Goal: Information Seeking & Learning: Learn about a topic

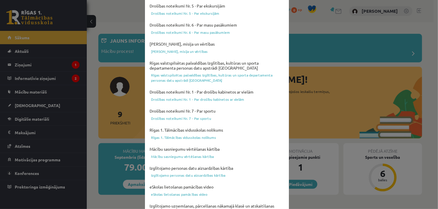
scroll to position [207, 0]
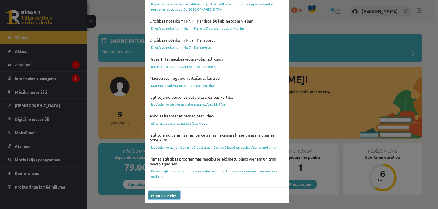
click at [158, 195] on button "Esmu iepazinies" at bounding box center [164, 195] width 32 height 8
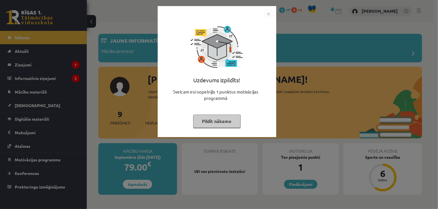
click at [225, 121] on button "Pildīt nākamo" at bounding box center [216, 121] width 47 height 13
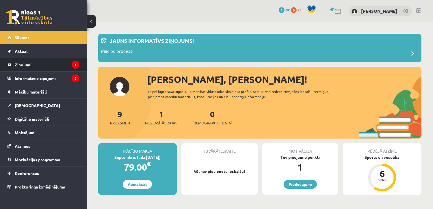
click at [31, 66] on legend "Ziņojumi 1" at bounding box center [47, 64] width 65 height 13
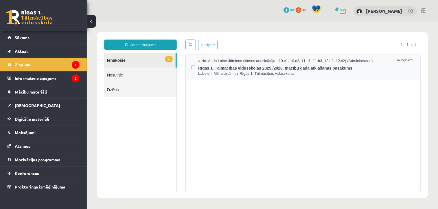
click at [255, 60] on span "No: Anda Laine Jātniece (klases audzinātāja - 10.c1, 10.c2, 11.b1, 11.b3, 12.a2…" at bounding box center [285, 60] width 175 height 5
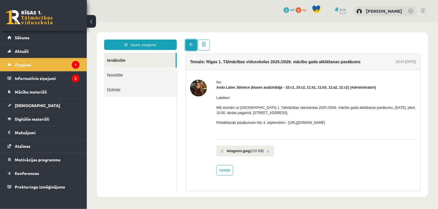
click at [189, 46] on span at bounding box center [191, 44] width 4 height 4
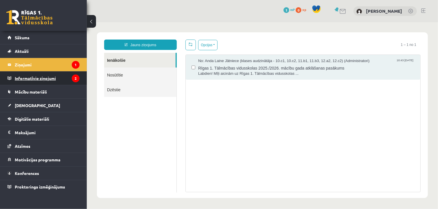
click at [53, 79] on legend "Informatīvie ziņojumi 2" at bounding box center [47, 78] width 65 height 13
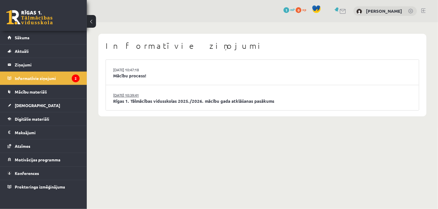
click at [146, 96] on link "27.08.2025 10:39:41" at bounding box center [134, 95] width 43 height 6
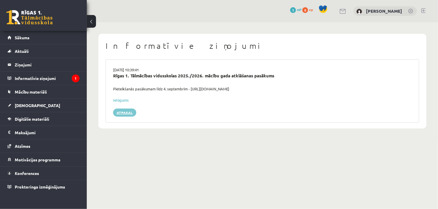
click at [124, 112] on link "Atpakaļ" at bounding box center [124, 113] width 23 height 8
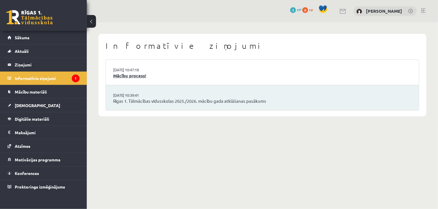
click at [154, 75] on link "Mācību process!" at bounding box center [262, 76] width 298 height 7
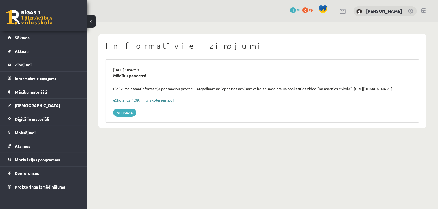
click at [153, 100] on link "eSkola_uz_1.09._info_skolēniem.pdf" at bounding box center [143, 100] width 61 height 5
click at [25, 37] on span "Sākums" at bounding box center [22, 37] width 15 height 5
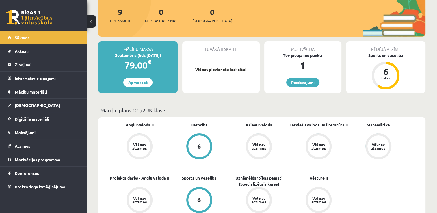
scroll to position [69, 0]
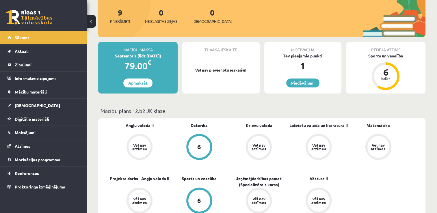
click at [304, 83] on link "Piedāvājumi" at bounding box center [302, 83] width 33 height 9
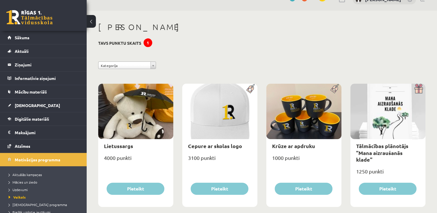
scroll to position [11, 0]
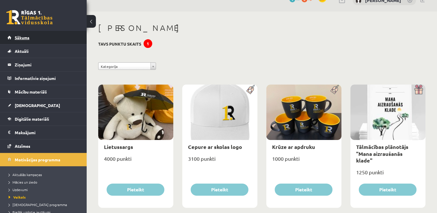
click at [22, 36] on span "Sākums" at bounding box center [22, 37] width 15 height 5
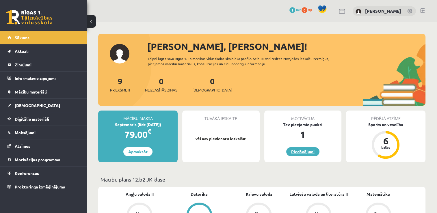
click at [300, 152] on link "Piedāvājumi" at bounding box center [302, 151] width 33 height 9
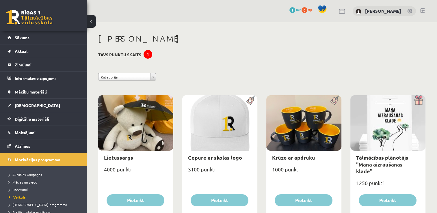
click at [91, 22] on button at bounding box center [91, 21] width 9 height 13
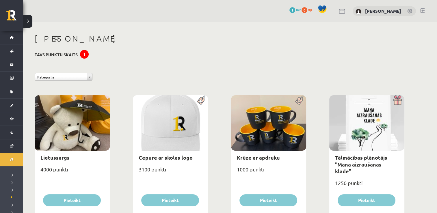
click at [27, 22] on button at bounding box center [27, 21] width 9 height 13
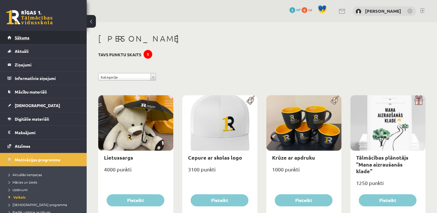
click at [18, 36] on span "Sākums" at bounding box center [22, 37] width 15 height 5
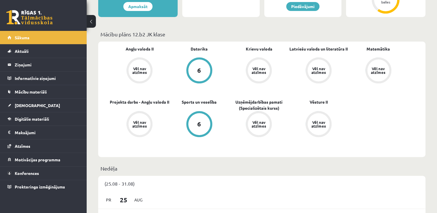
scroll to position [146, 0]
click at [27, 108] on link "[DEMOGRAPHIC_DATA]" at bounding box center [44, 105] width 72 height 13
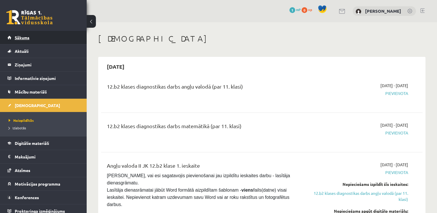
click at [21, 35] on span "Sākums" at bounding box center [22, 37] width 15 height 5
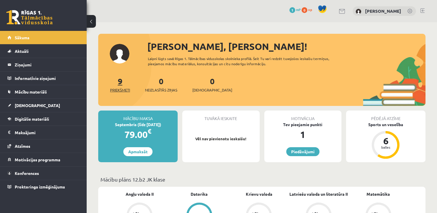
drag, startPoint x: 123, startPoint y: 86, endPoint x: 121, endPoint y: 90, distance: 3.7
click at [121, 90] on div "9 Priekšmeti" at bounding box center [120, 84] width 20 height 18
drag, startPoint x: 121, startPoint y: 90, endPoint x: 120, endPoint y: 81, distance: 8.2
click at [120, 81] on link "9 Priekšmeti" at bounding box center [120, 84] width 20 height 17
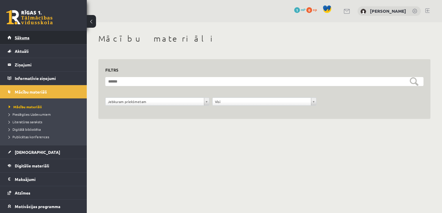
click at [27, 38] on span "Sākums" at bounding box center [22, 37] width 15 height 5
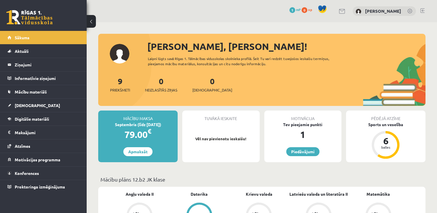
click at [290, 10] on span "1" at bounding box center [293, 10] width 6 height 6
